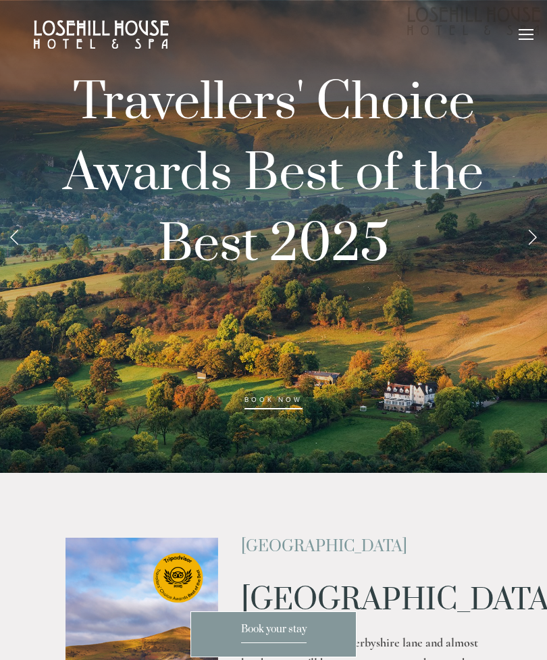
click at [523, 237] on link "Next Slide" at bounding box center [533, 236] width 30 height 41
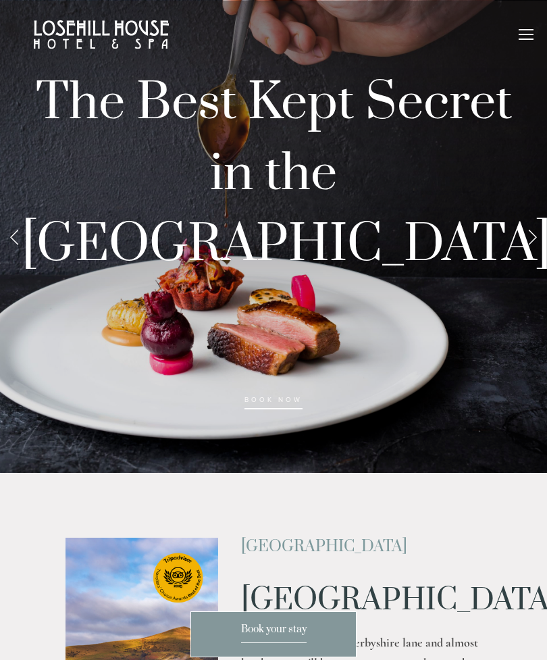
click at [524, 237] on link "Next Slide" at bounding box center [533, 236] width 30 height 41
click at [526, 232] on link "Next Slide" at bounding box center [533, 236] width 30 height 41
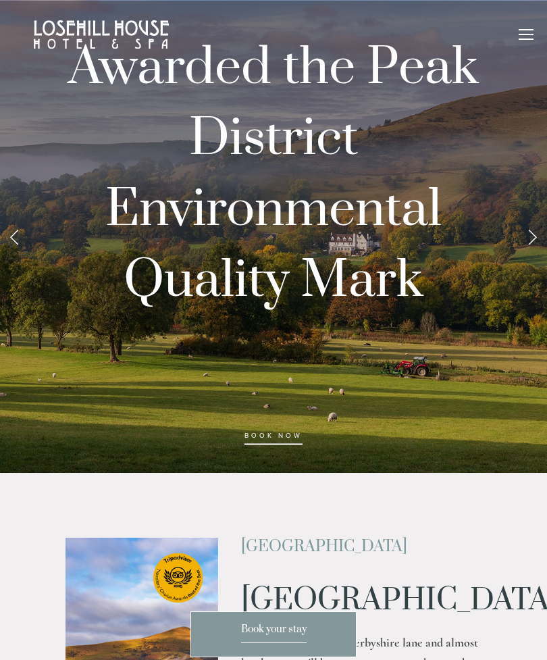
click at [526, 224] on link "Next Slide" at bounding box center [533, 236] width 30 height 41
click at [528, 227] on link "Next Slide" at bounding box center [533, 236] width 30 height 41
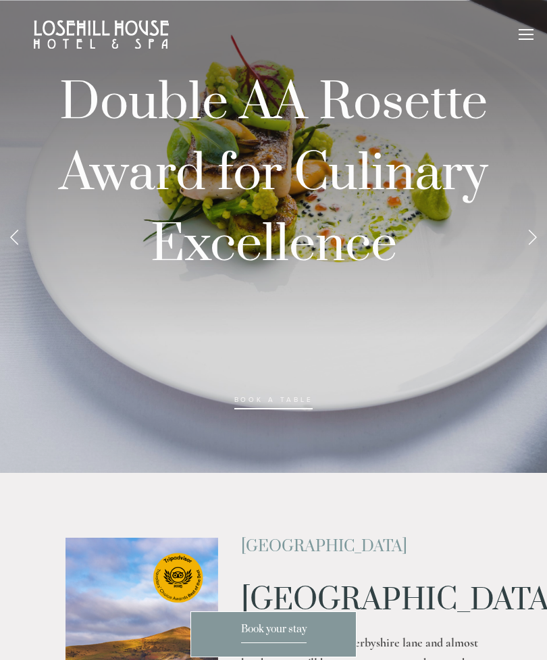
click at [537, 230] on link "Next Slide" at bounding box center [533, 236] width 30 height 41
click at [530, 227] on link "Next Slide" at bounding box center [533, 236] width 30 height 41
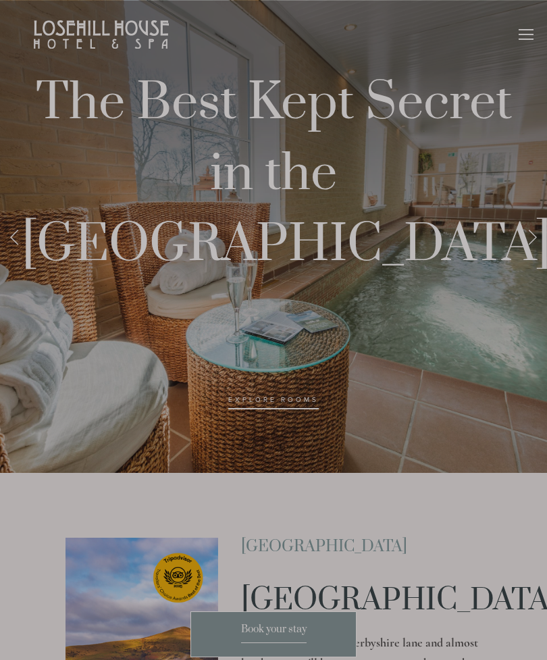
click at [522, 231] on div at bounding box center [273, 330] width 547 height 660
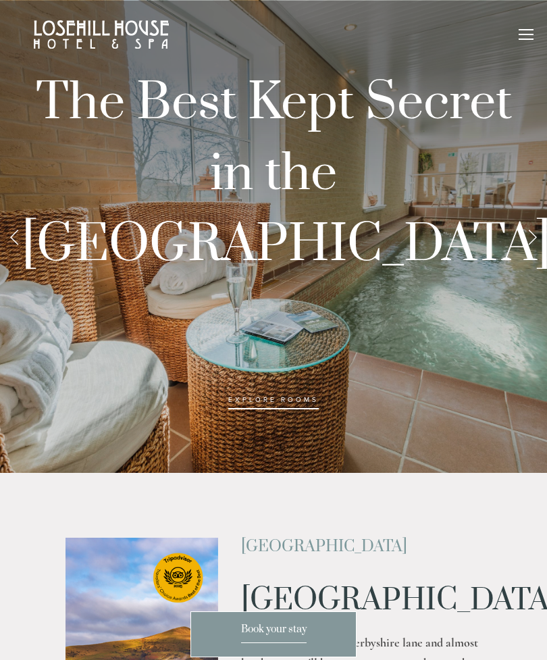
click at [527, 240] on link "Next Slide" at bounding box center [533, 236] width 30 height 41
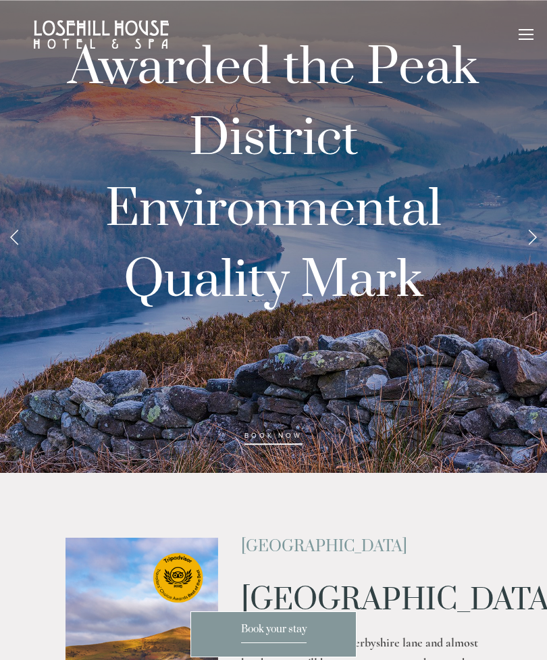
click at [537, 229] on link "Next Slide" at bounding box center [533, 236] width 30 height 41
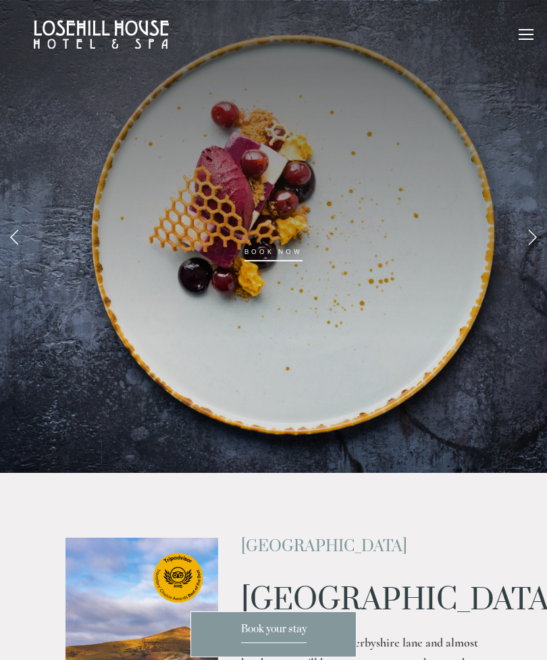
click at [531, 230] on link "Next Slide" at bounding box center [533, 236] width 30 height 41
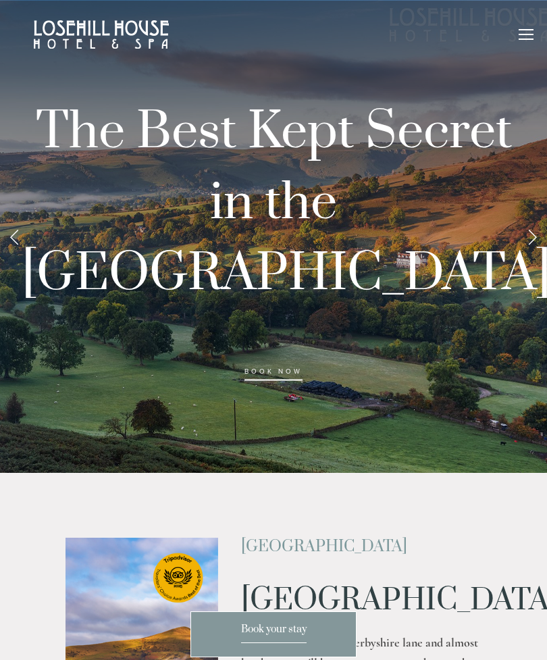
click at [522, 16] on div "Rooms Rooms Your Stay Book a stay Offers Spa About" at bounding box center [274, 34] width 520 height 69
click at [522, 33] on div at bounding box center [526, 36] width 15 height 15
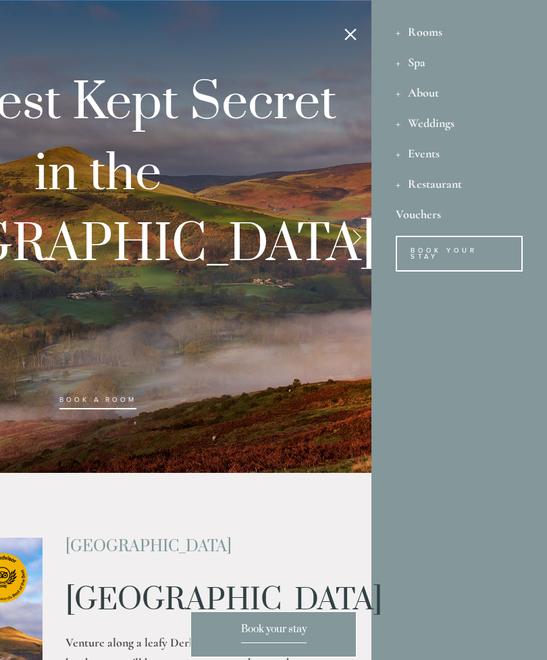
click at [463, 246] on link "Book Your Stay" at bounding box center [459, 254] width 127 height 36
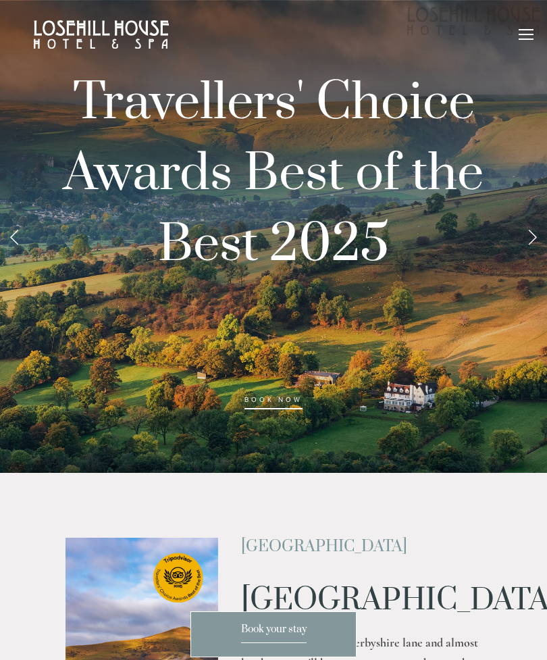
click at [523, 38] on div at bounding box center [526, 36] width 15 height 15
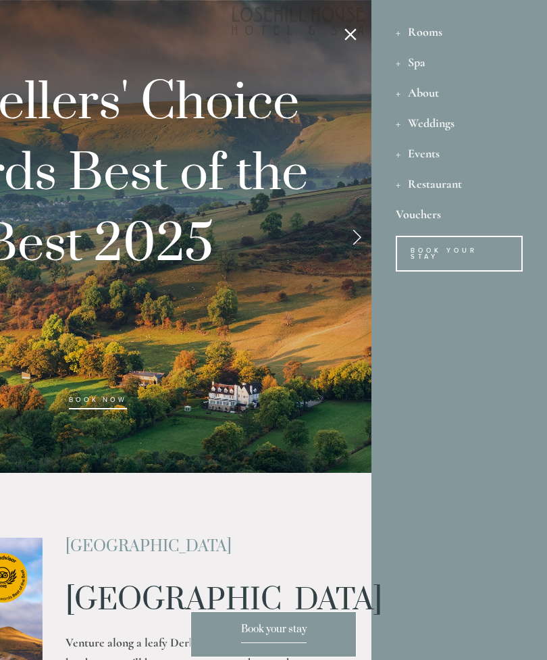
click at [401, 64] on div "Spa" at bounding box center [459, 62] width 127 height 30
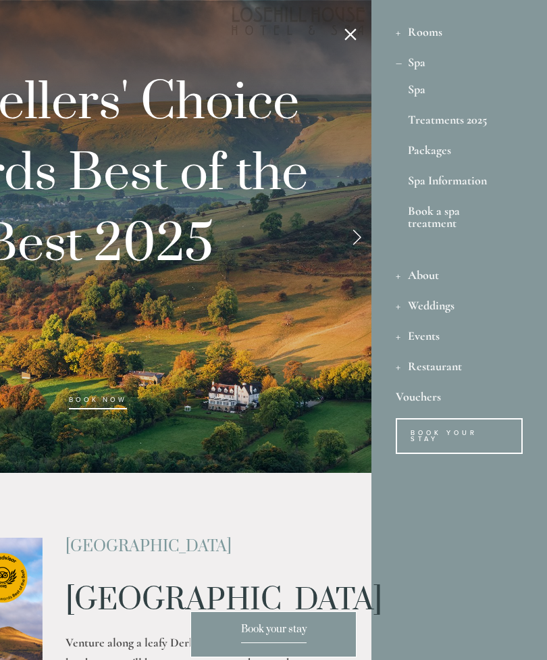
click at [429, 64] on div "Spa" at bounding box center [459, 62] width 127 height 30
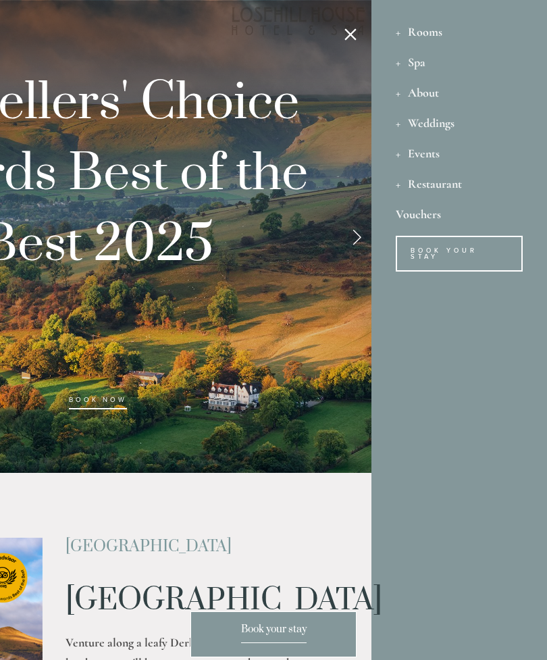
click at [424, 66] on div "Spa" at bounding box center [459, 62] width 127 height 30
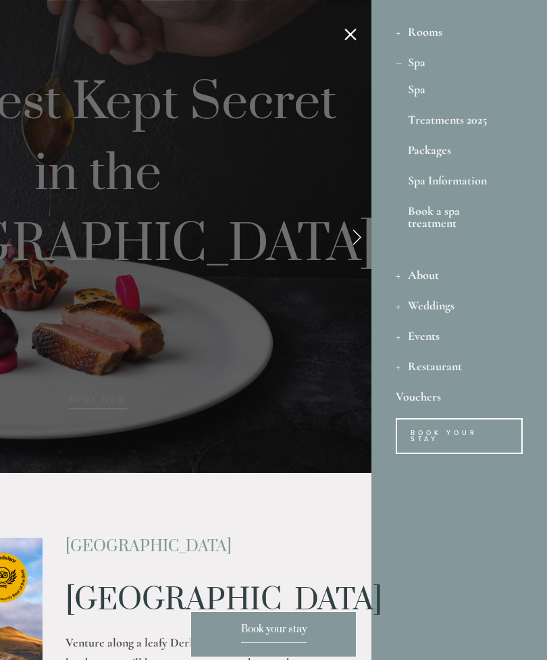
click at [422, 89] on link "Spa" at bounding box center [459, 92] width 103 height 18
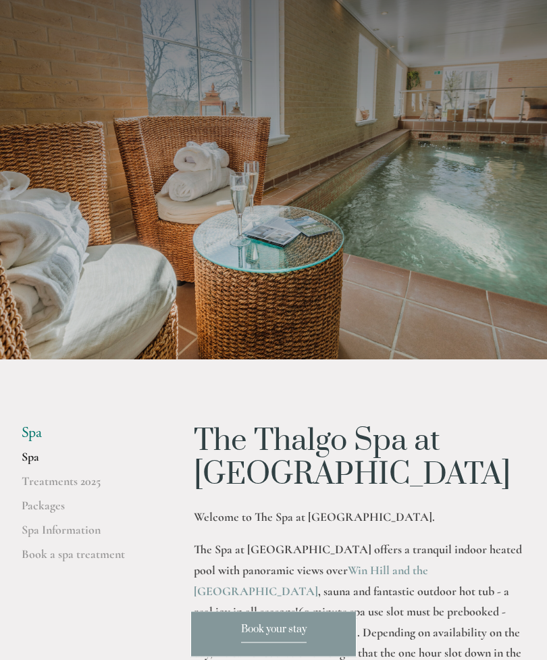
scroll to position [70, 0]
click at [43, 528] on link "Spa Information" at bounding box center [86, 534] width 129 height 24
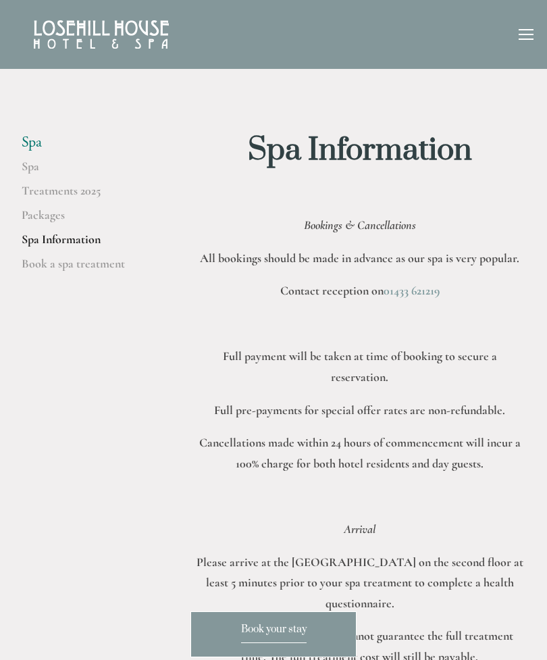
click at [522, 36] on div at bounding box center [526, 36] width 15 height 15
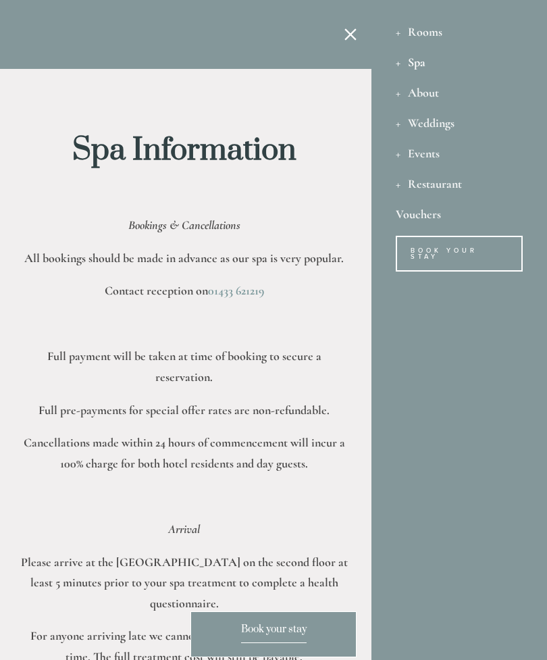
click at [395, 62] on nav "Rooms Rooms Your Stay Book a stay Offers Spa Spa" at bounding box center [460, 160] width 176 height 320
click at [453, 186] on div "Restaurant" at bounding box center [459, 183] width 127 height 30
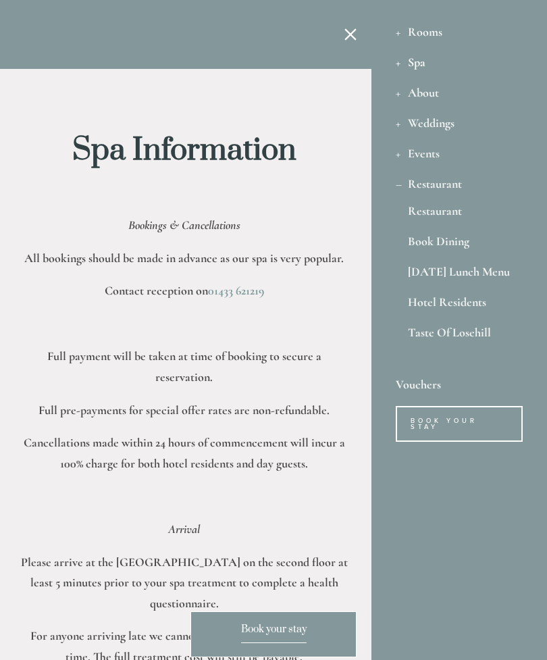
click at [464, 300] on link "Hotel Residents" at bounding box center [459, 305] width 103 height 18
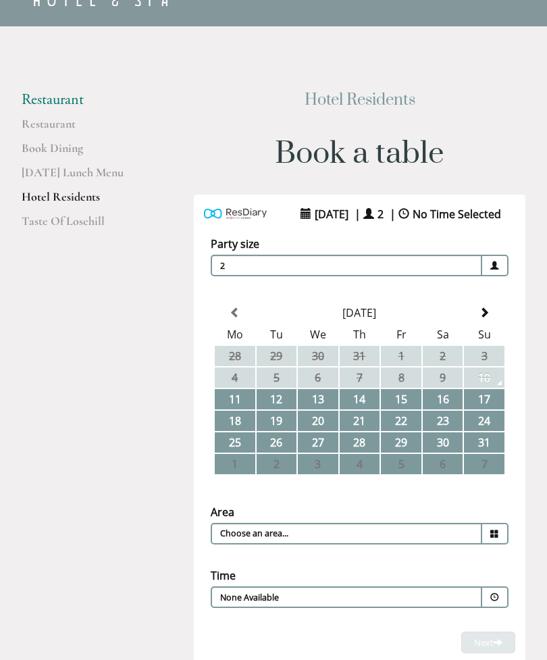
scroll to position [43, 0]
click at [45, 124] on link "Restaurant" at bounding box center [86, 128] width 129 height 24
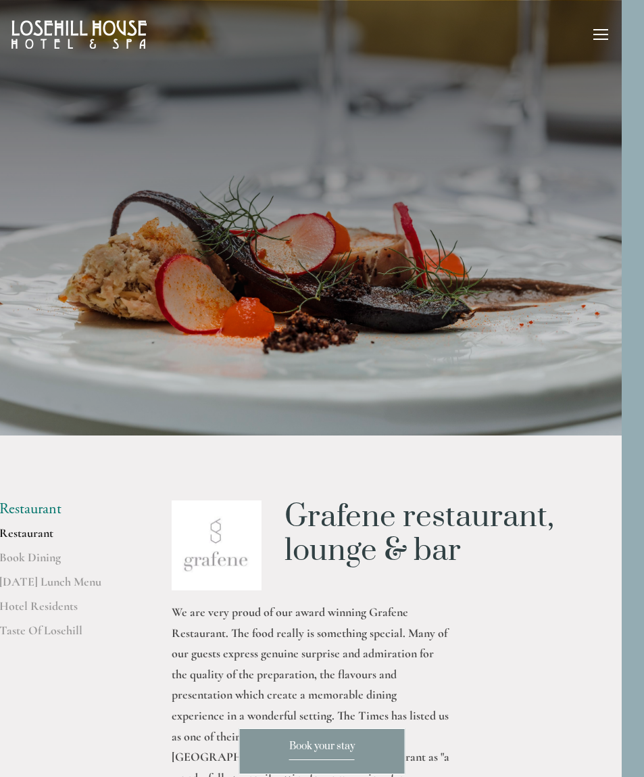
scroll to position [0, 23]
click at [595, 39] on div at bounding box center [600, 39] width 15 height 1
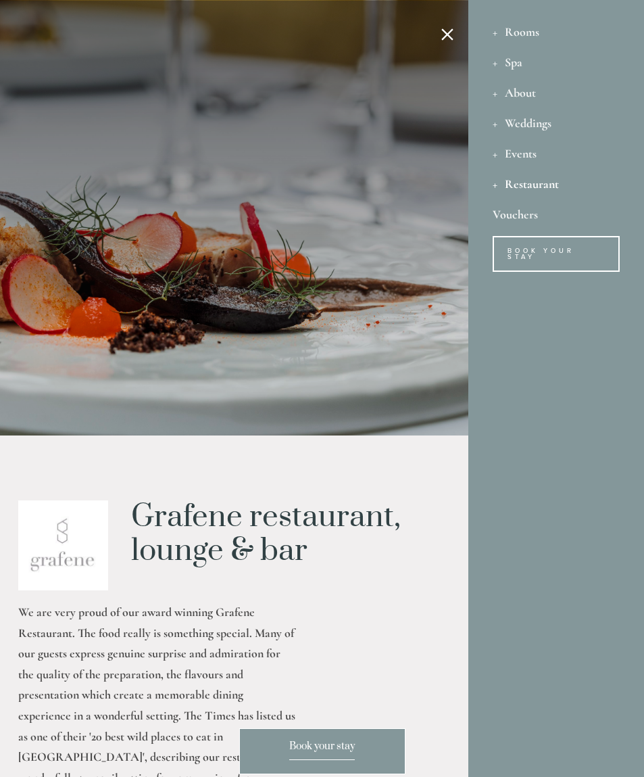
scroll to position [0, 0]
click at [493, 91] on div "About" at bounding box center [556, 92] width 127 height 30
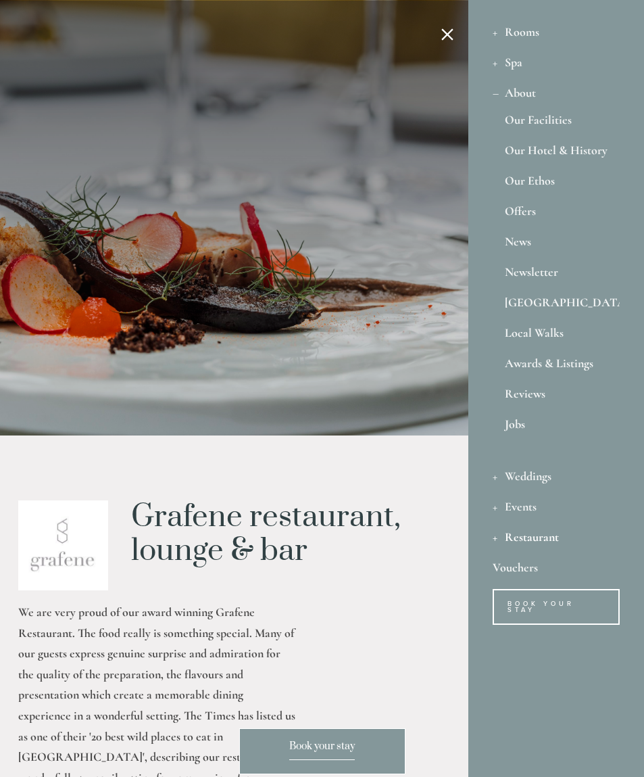
click at [551, 114] on link "Our Facilities" at bounding box center [556, 123] width 103 height 18
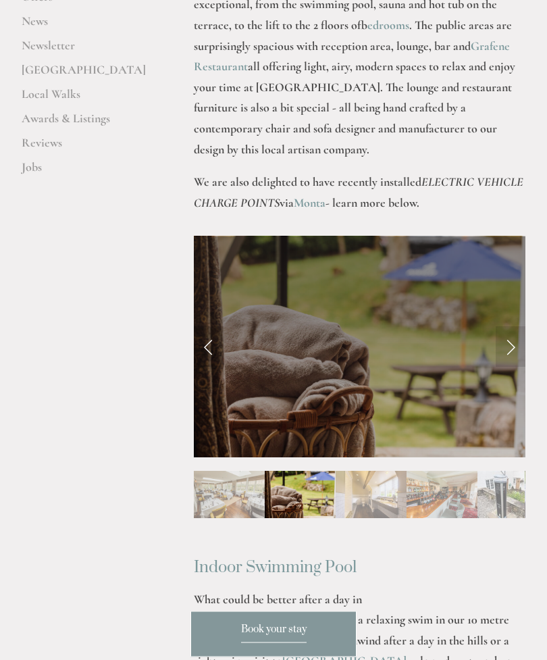
scroll to position [601, 0]
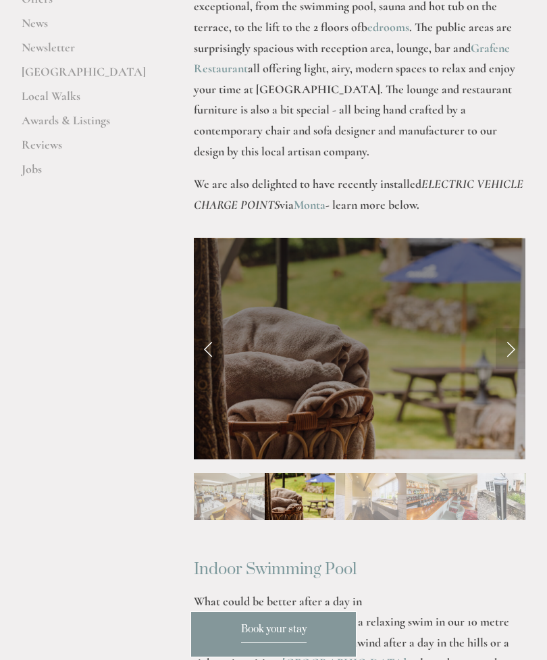
click at [510, 349] on link "Next Slide" at bounding box center [511, 348] width 30 height 41
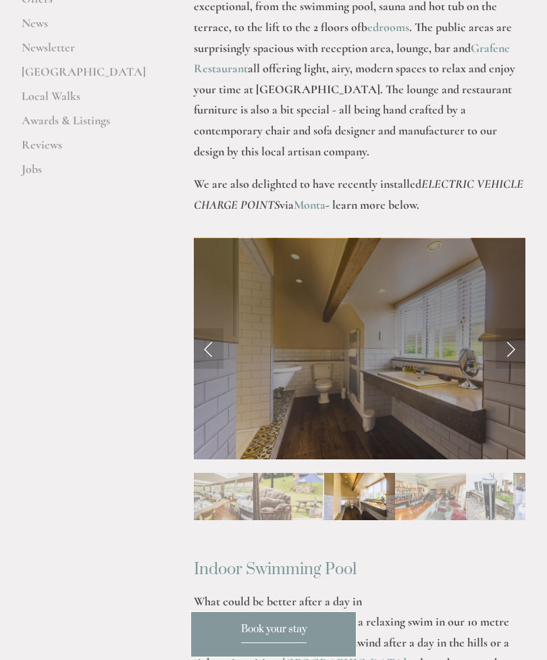
click at [508, 353] on link "Next Slide" at bounding box center [511, 348] width 30 height 41
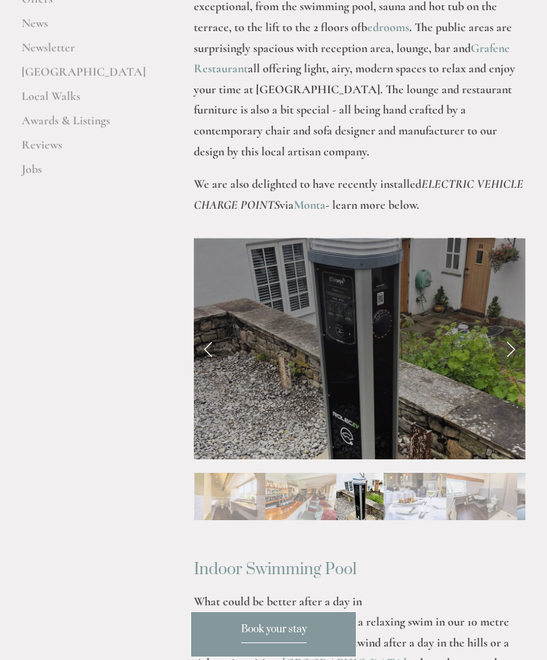
click at [503, 352] on link "Next Slide" at bounding box center [511, 348] width 30 height 41
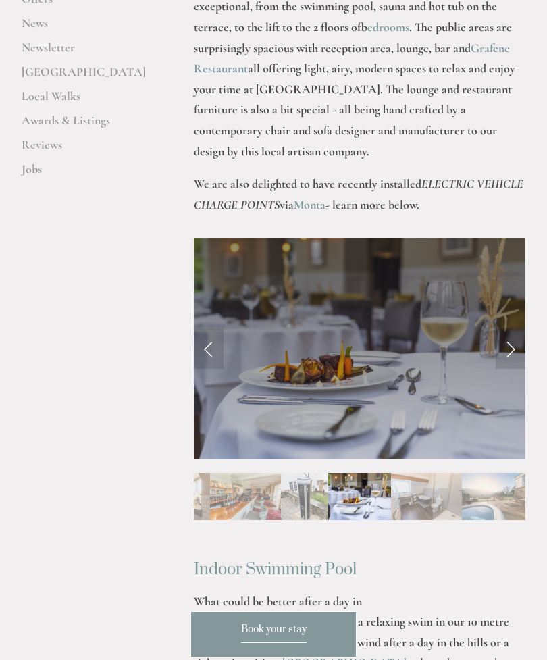
click at [501, 354] on link "Next Slide" at bounding box center [511, 348] width 30 height 41
click at [501, 353] on link "Next Slide" at bounding box center [511, 348] width 30 height 41
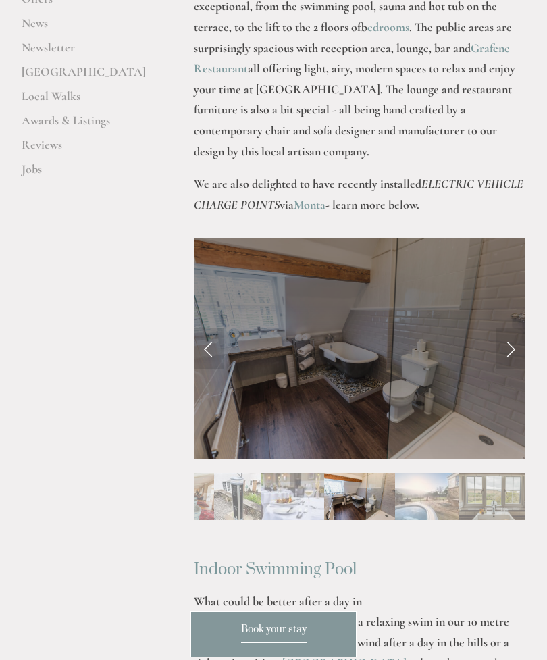
click at [510, 351] on link "Next Slide" at bounding box center [511, 348] width 30 height 41
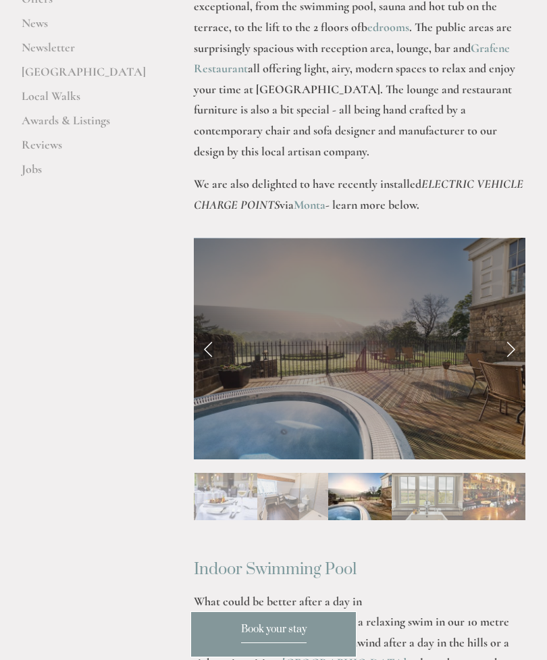
click at [511, 351] on link "Next Slide" at bounding box center [511, 348] width 30 height 41
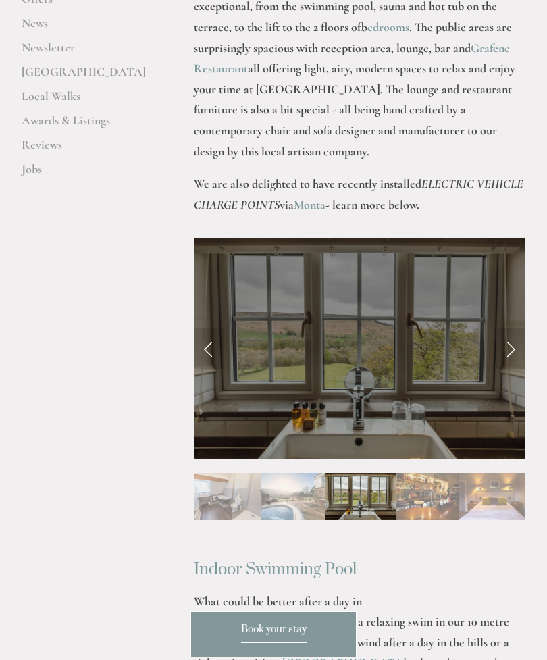
click at [509, 351] on link "Next Slide" at bounding box center [511, 348] width 30 height 41
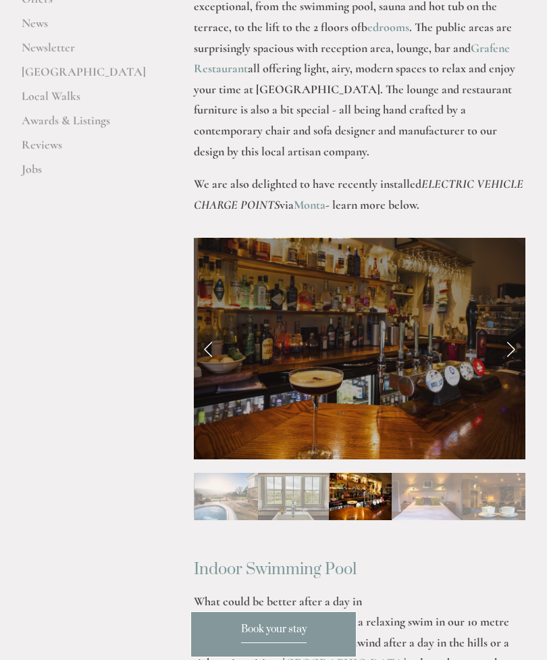
click at [513, 347] on link "Next Slide" at bounding box center [511, 348] width 30 height 41
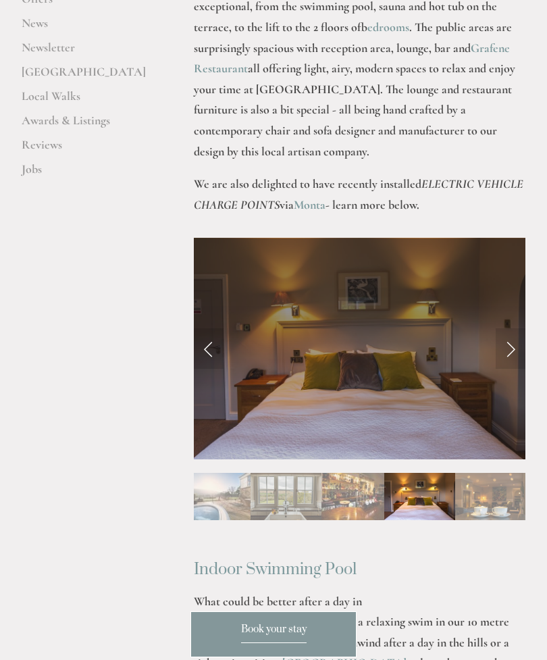
click at [512, 349] on link "Next Slide" at bounding box center [511, 348] width 30 height 41
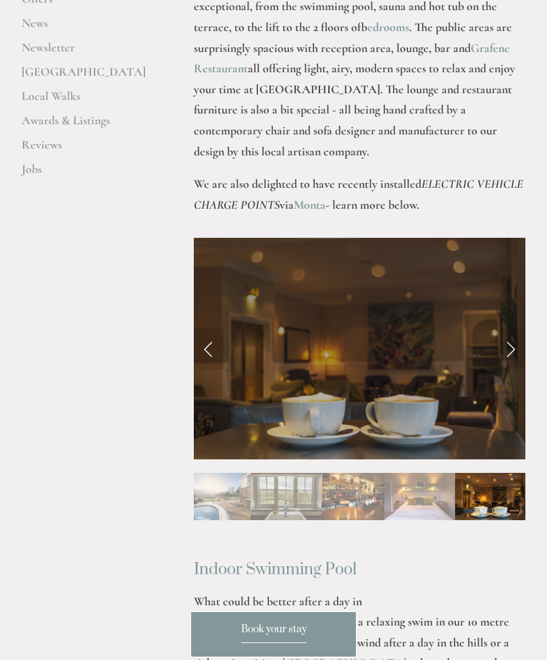
click at [512, 355] on link "Next Slide" at bounding box center [511, 348] width 30 height 41
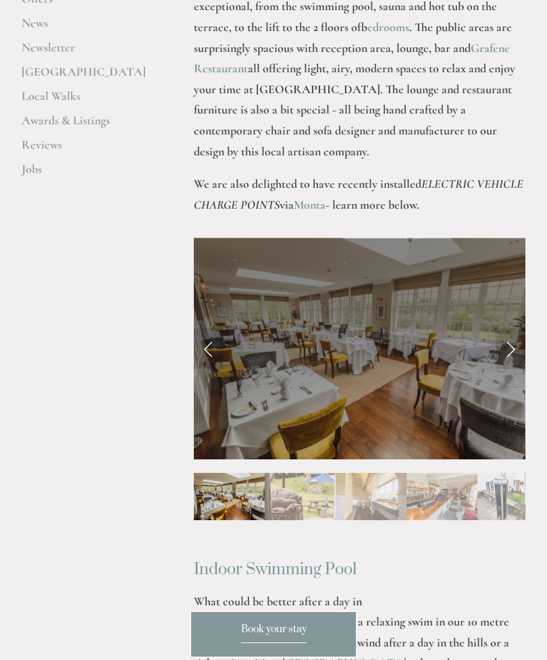
click at [508, 355] on link "Next Slide" at bounding box center [511, 348] width 30 height 41
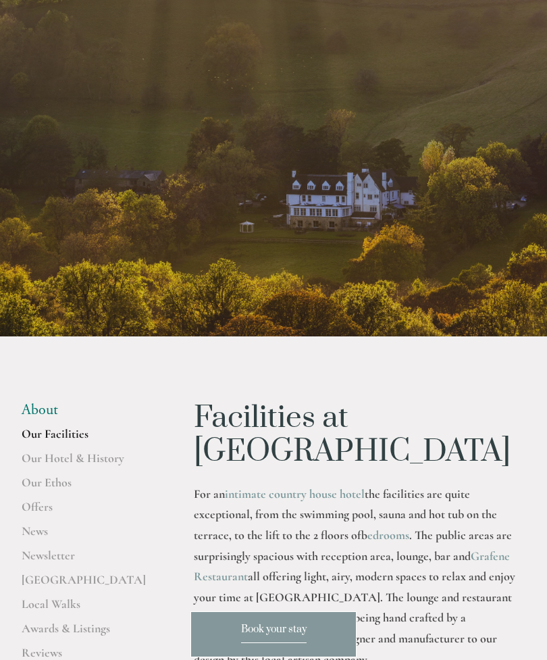
scroll to position [100, 0]
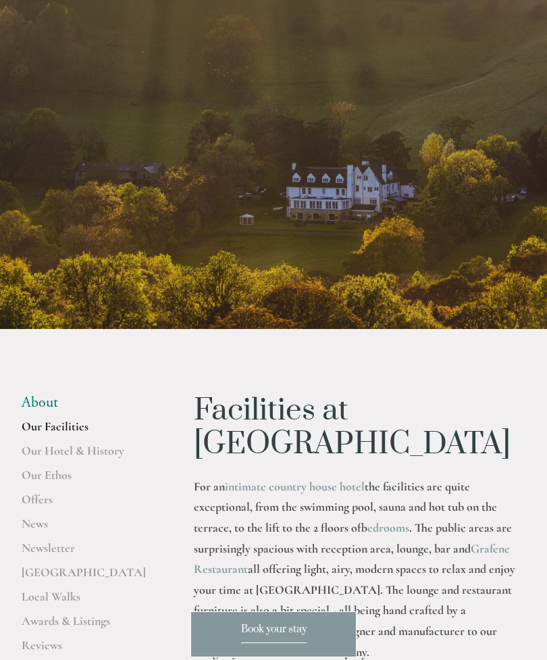
click at [47, 624] on link "Awards & Listings" at bounding box center [86, 626] width 129 height 24
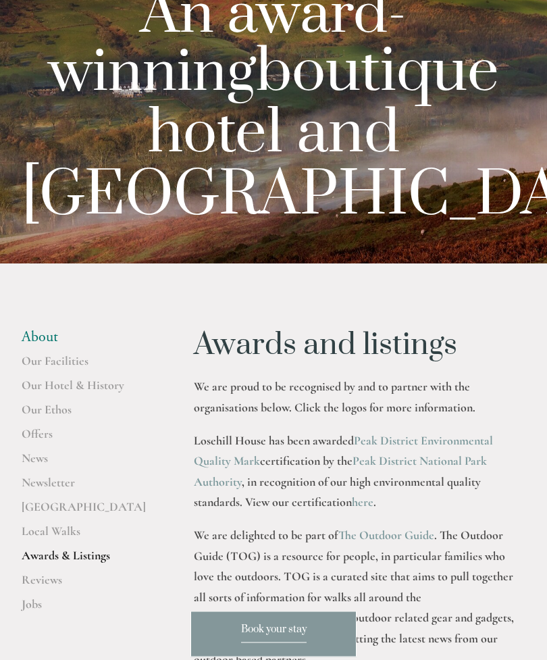
scroll to position [166, 0]
click at [34, 346] on li "About" at bounding box center [86, 337] width 129 height 18
click at [40, 366] on link "Our Facilities" at bounding box center [86, 365] width 129 height 24
